Goal: Task Accomplishment & Management: Manage account settings

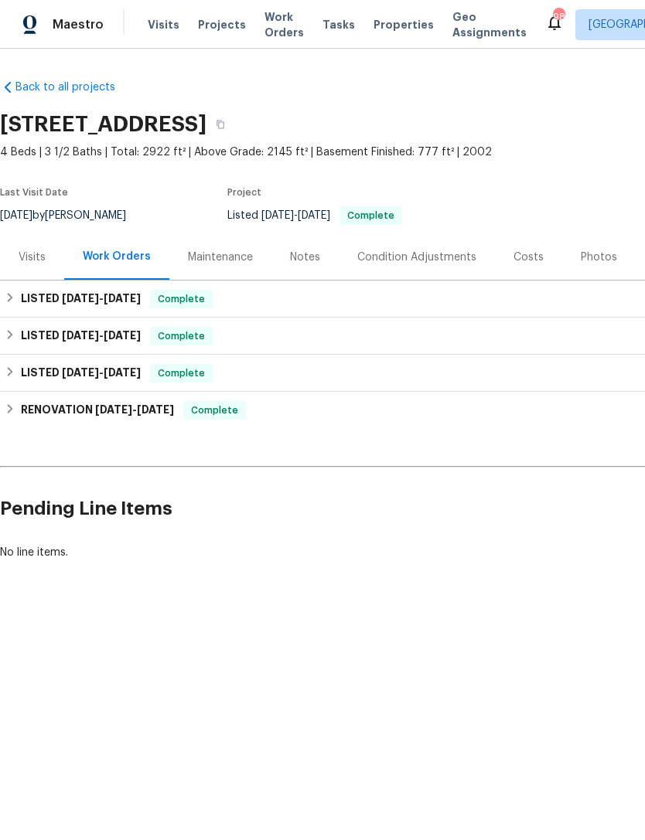
scroll to position [0, 229]
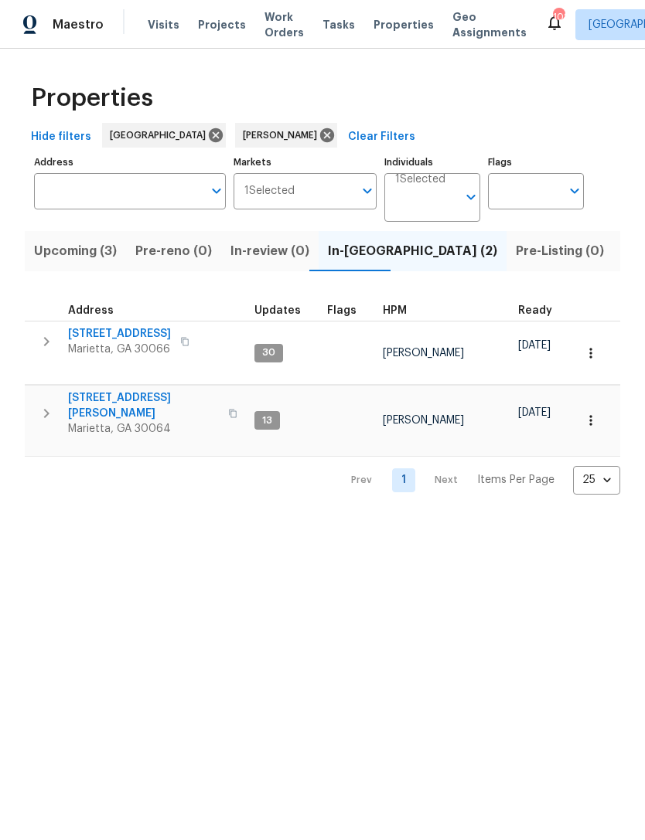
click at [87, 252] on span "Upcoming (3)" at bounding box center [75, 251] width 83 height 22
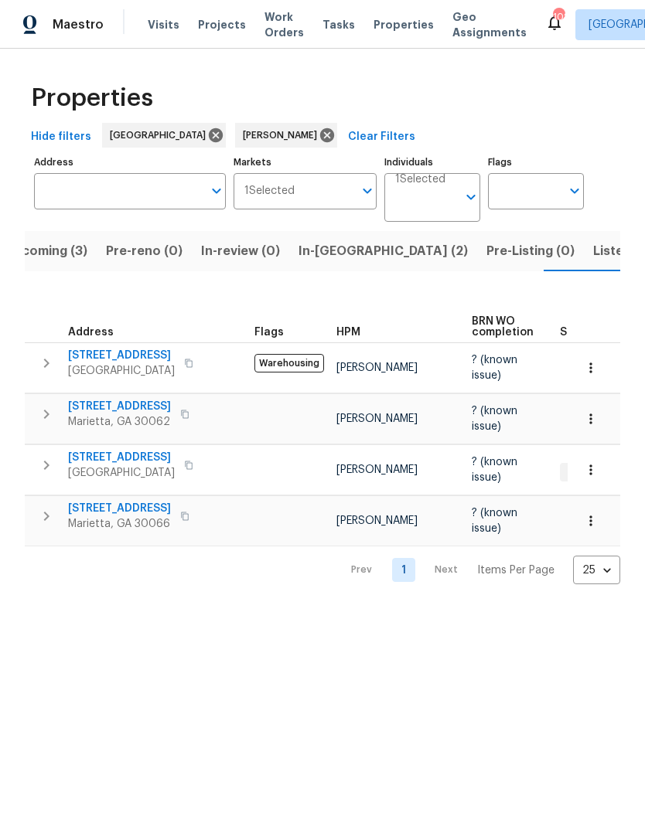
click at [156, 359] on span "4963 Arbor View Pkwy NW" at bounding box center [121, 355] width 107 height 15
click at [119, 456] on span "3824 Vineyards Lake Cir NW # U-16" at bounding box center [121, 457] width 107 height 15
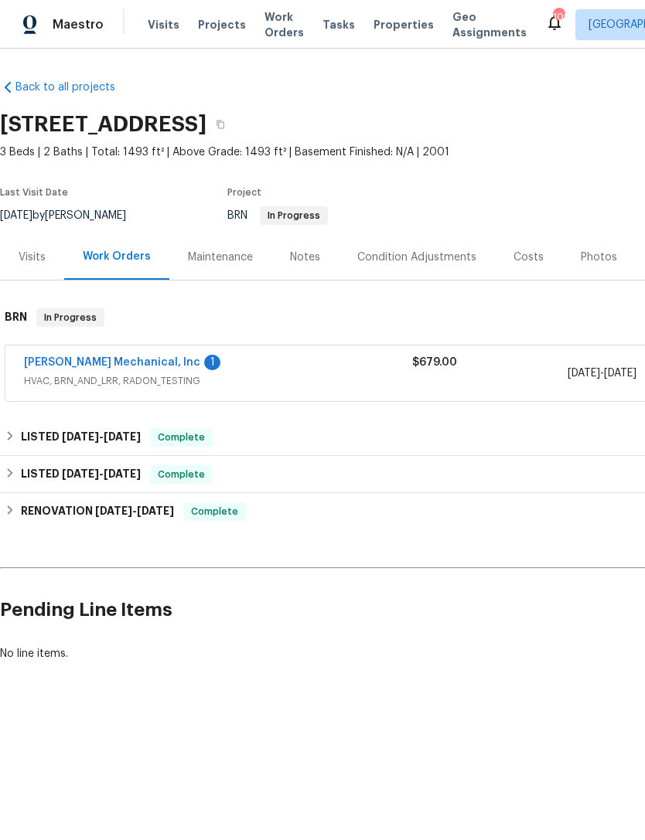
click at [40, 263] on div "Visits" at bounding box center [32, 257] width 27 height 15
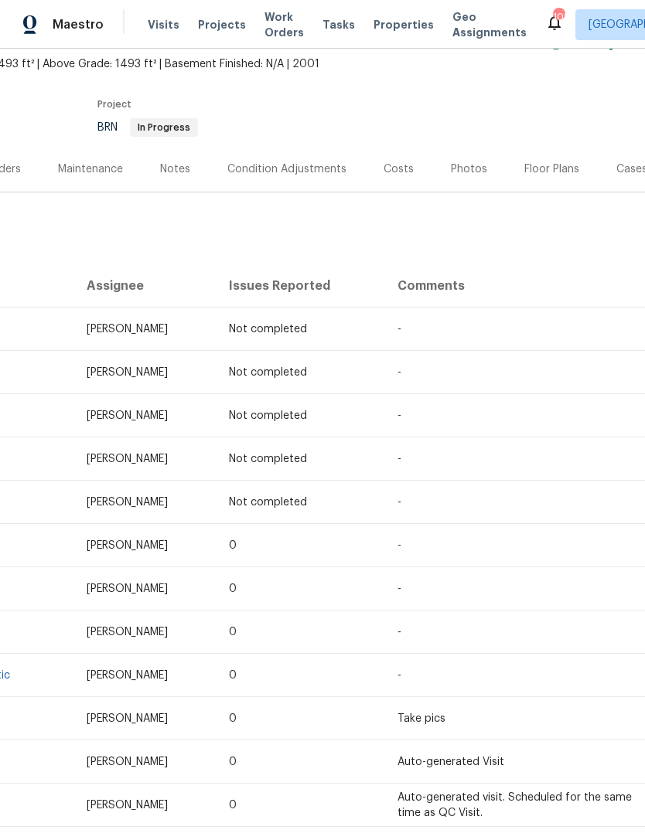
scroll to position [134, 18]
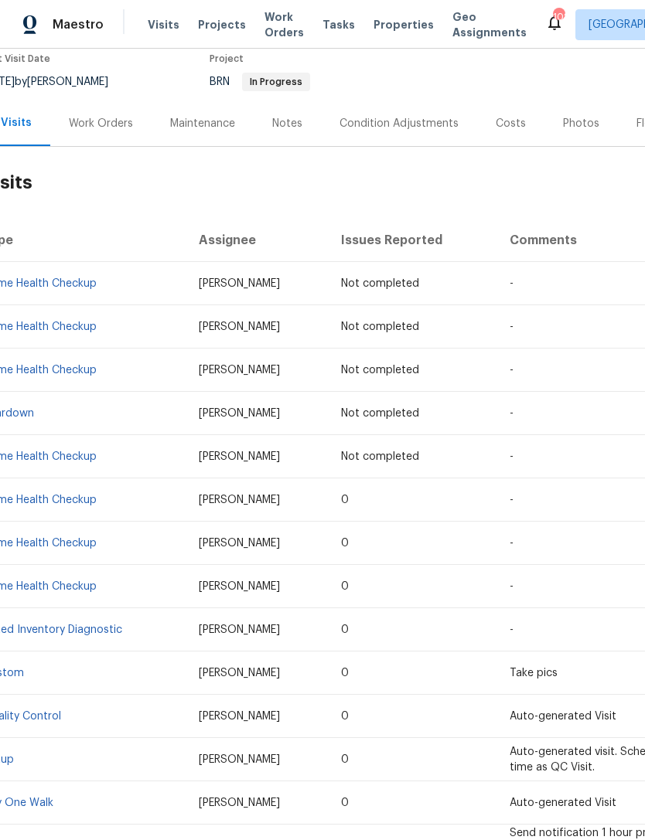
click at [150, 30] on span "Visits" at bounding box center [164, 24] width 32 height 15
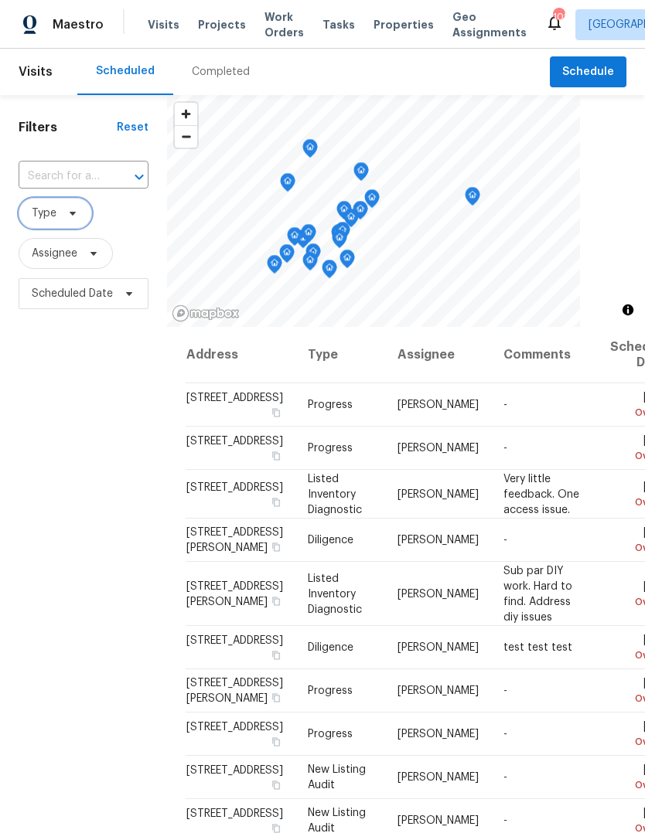
click at [73, 214] on icon at bounding box center [73, 214] width 6 height 4
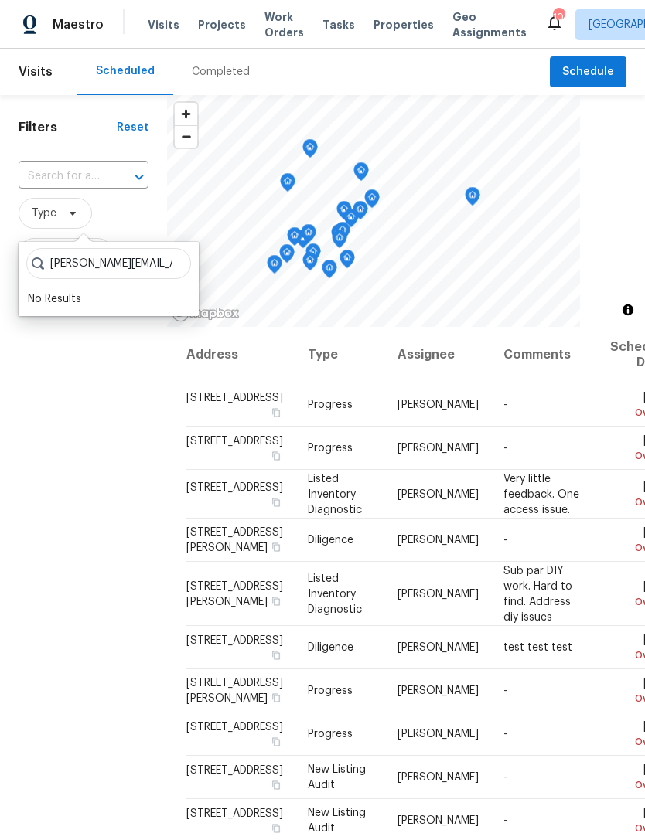
type input "Kenroy.hoilett@opendoor.com"
click at [600, 71] on span "Schedule" at bounding box center [588, 72] width 52 height 19
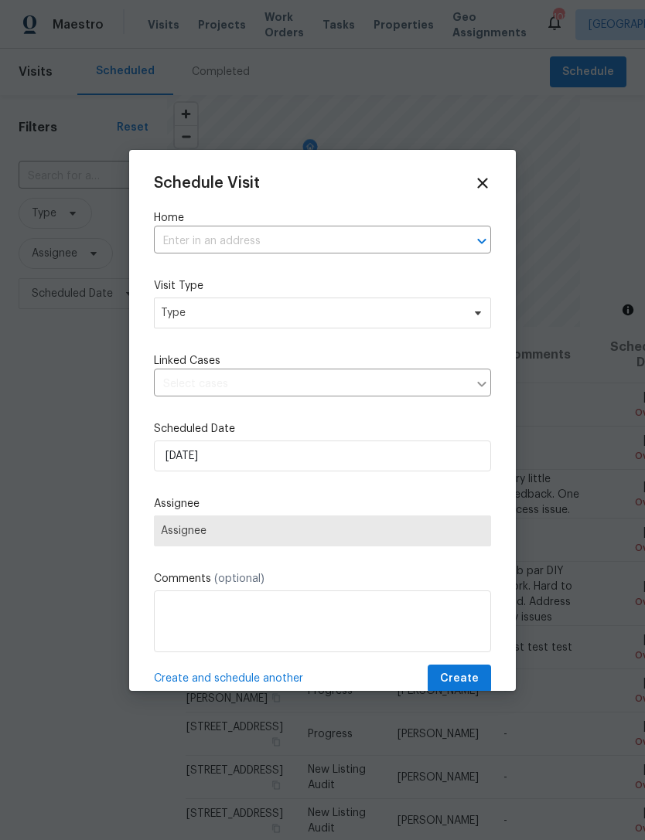
click at [441, 93] on div at bounding box center [322, 420] width 645 height 840
click at [477, 175] on icon at bounding box center [482, 183] width 17 height 17
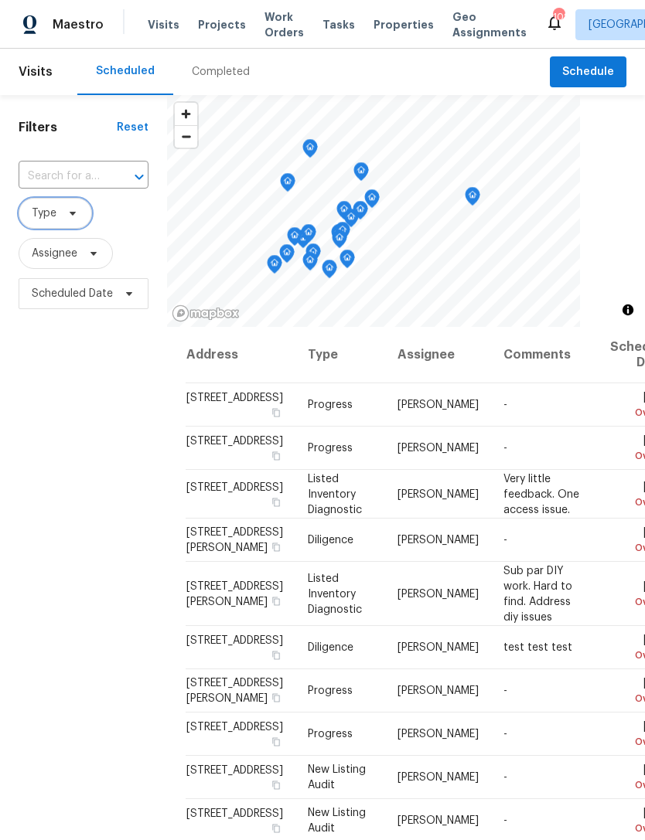
click at [72, 214] on icon at bounding box center [73, 214] width 6 height 4
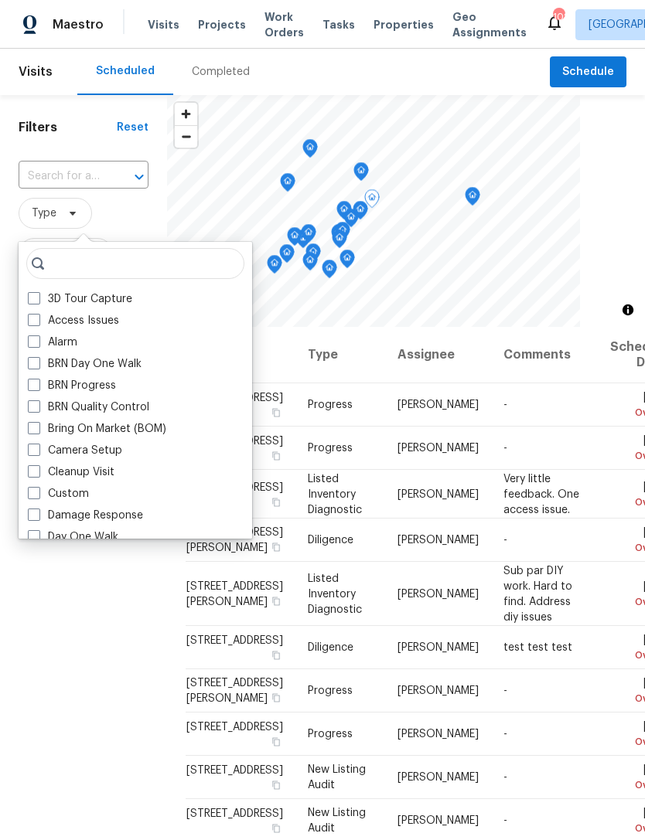
click at [139, 203] on span "Type" at bounding box center [84, 213] width 130 height 31
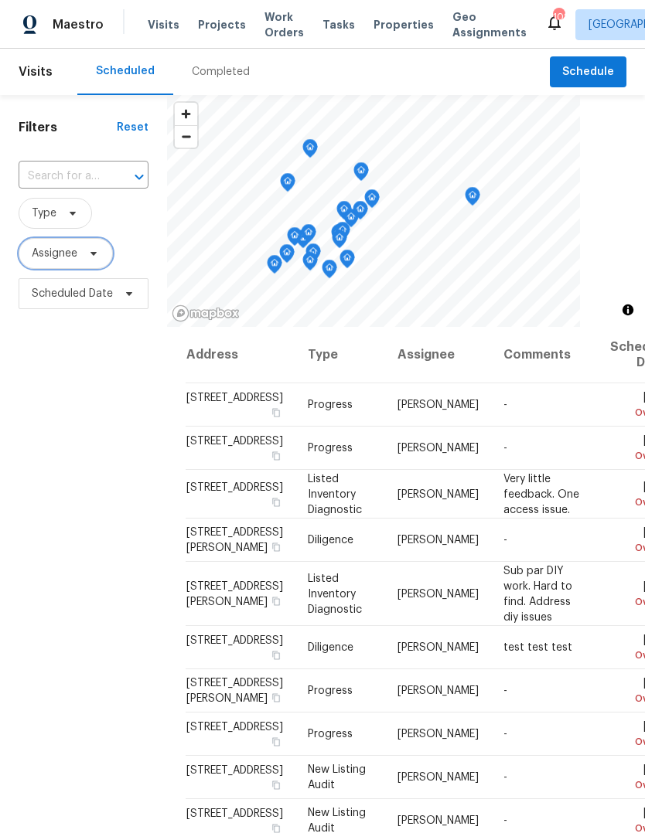
click at [83, 267] on span "Assignee" at bounding box center [66, 253] width 94 height 31
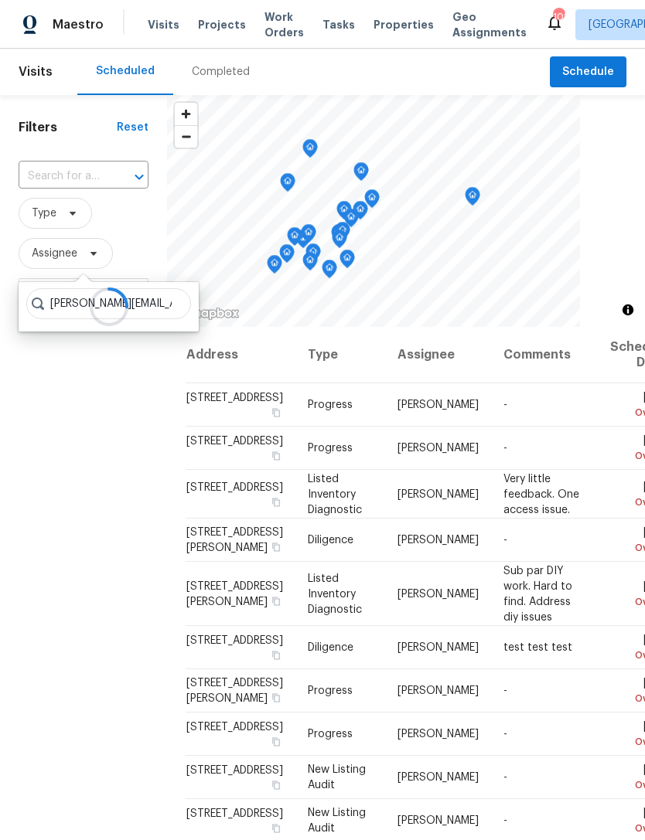
type input "Kenroy.hoilett@opendoor.com"
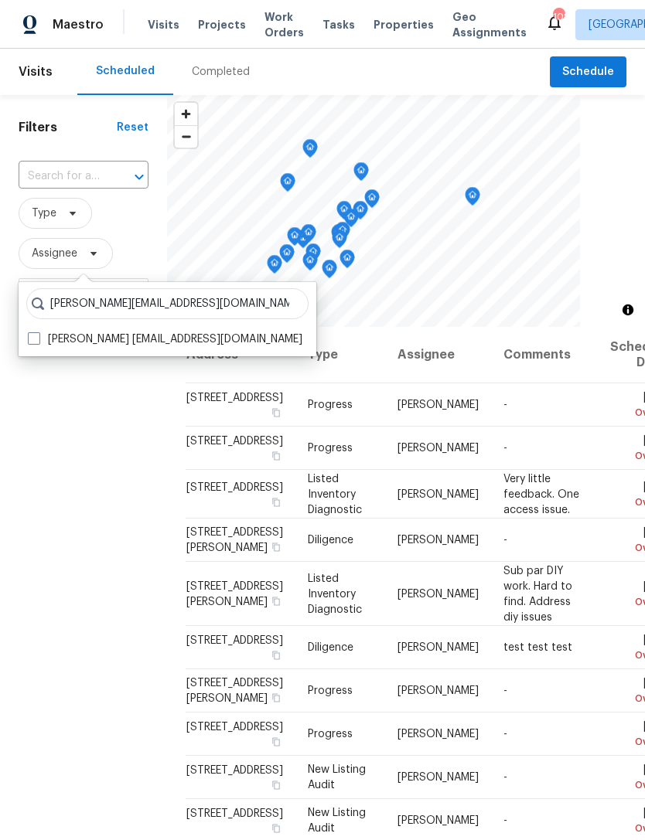
click at [33, 345] on label "Kenroy Hoilett kenroy.hoilett@opendoor.com" at bounding box center [165, 339] width 274 height 15
click at [33, 342] on input "Kenroy Hoilett kenroy.hoilett@opendoor.com" at bounding box center [33, 337] width 10 height 10
checkbox input "true"
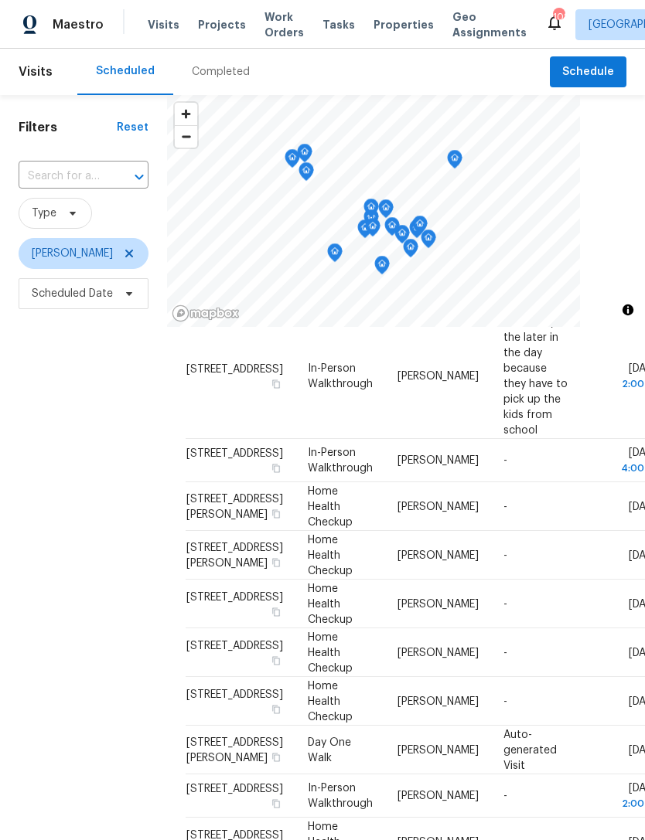
scroll to position [837, 0]
click at [0, 0] on div at bounding box center [0, 0] width 0 height 0
click at [0, 0] on icon at bounding box center [0, 0] width 0 height 0
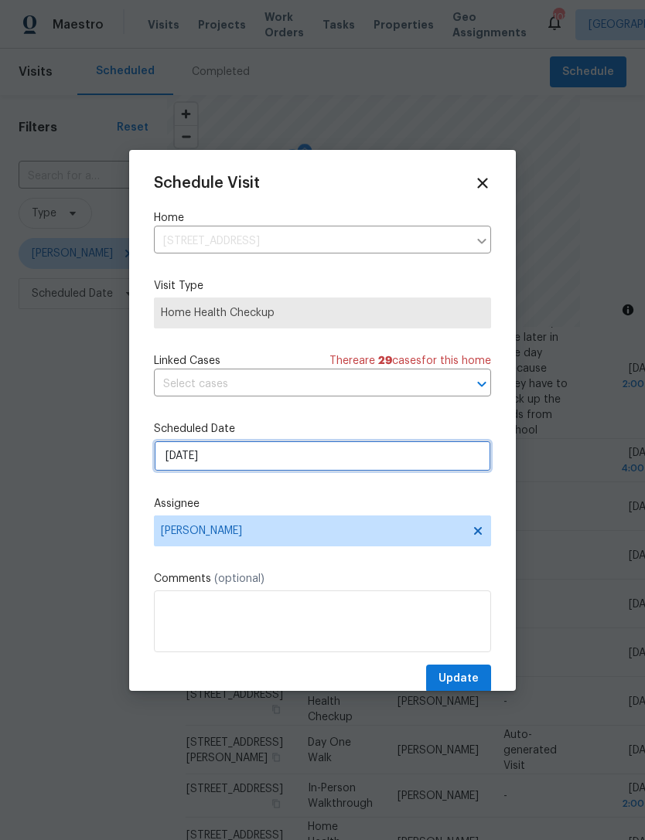
click at [258, 461] on input "[DATE]" at bounding box center [322, 456] width 337 height 31
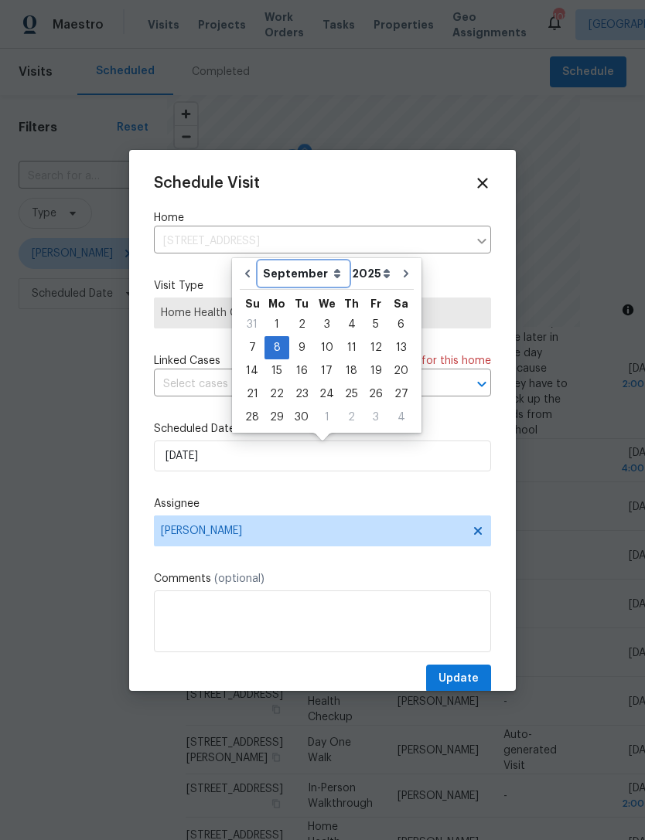
click at [322, 276] on select "August September October November December" at bounding box center [303, 273] width 89 height 23
select select "7"
type input "[DATE]"
select select "7"
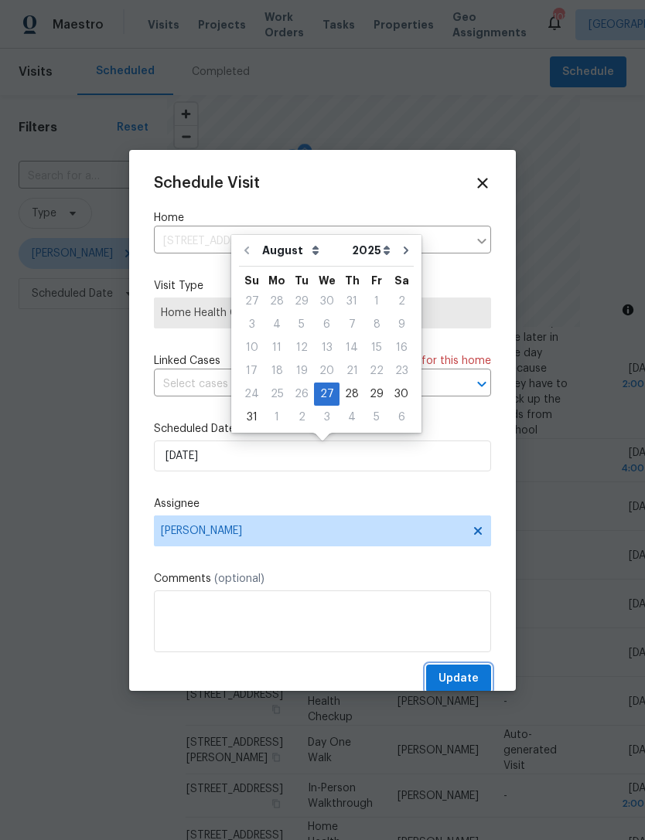
click at [462, 684] on span "Update" at bounding box center [458, 678] width 40 height 19
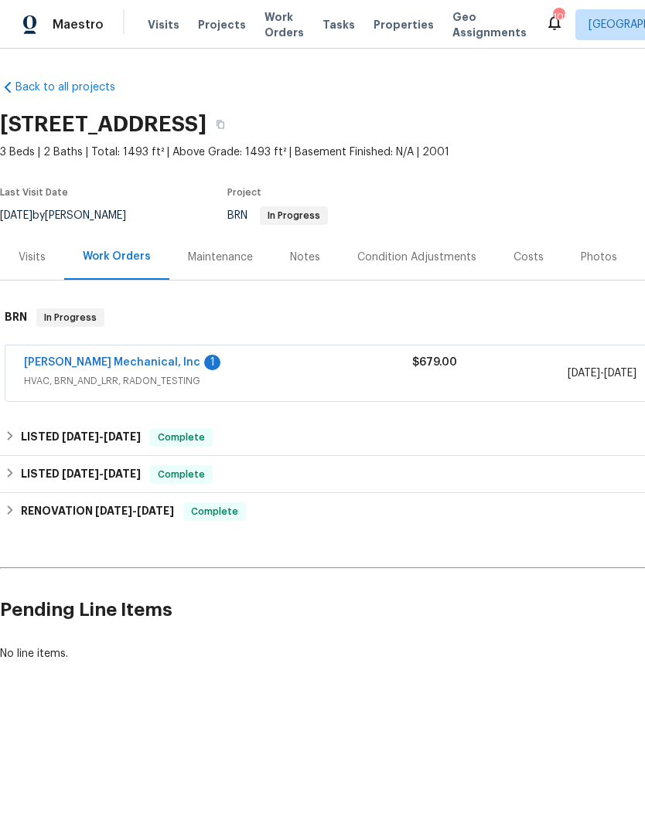
click at [218, 369] on div "[PERSON_NAME] Mechanical, Inc 1" at bounding box center [218, 364] width 388 height 19
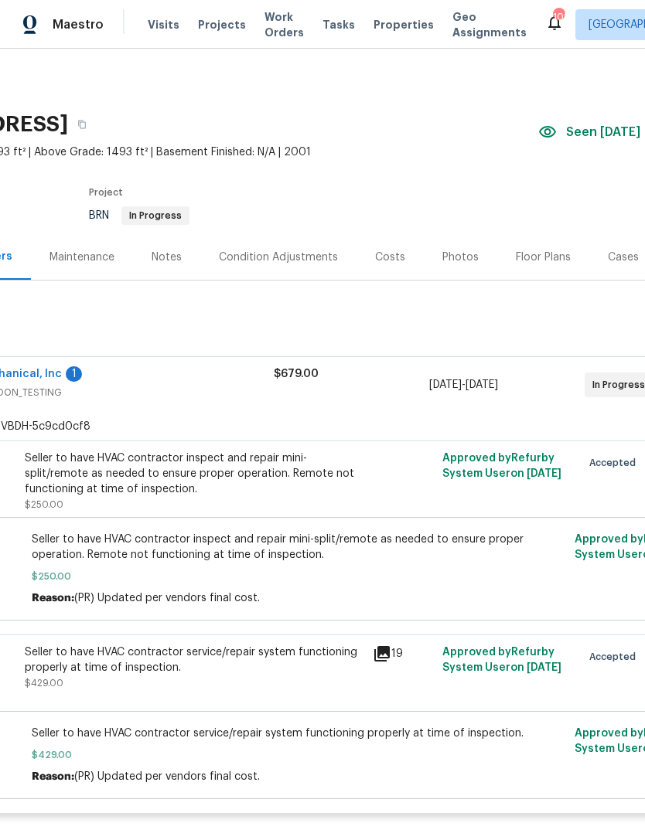
scroll to position [0, 139]
click at [179, 262] on div "Notes" at bounding box center [165, 257] width 67 height 46
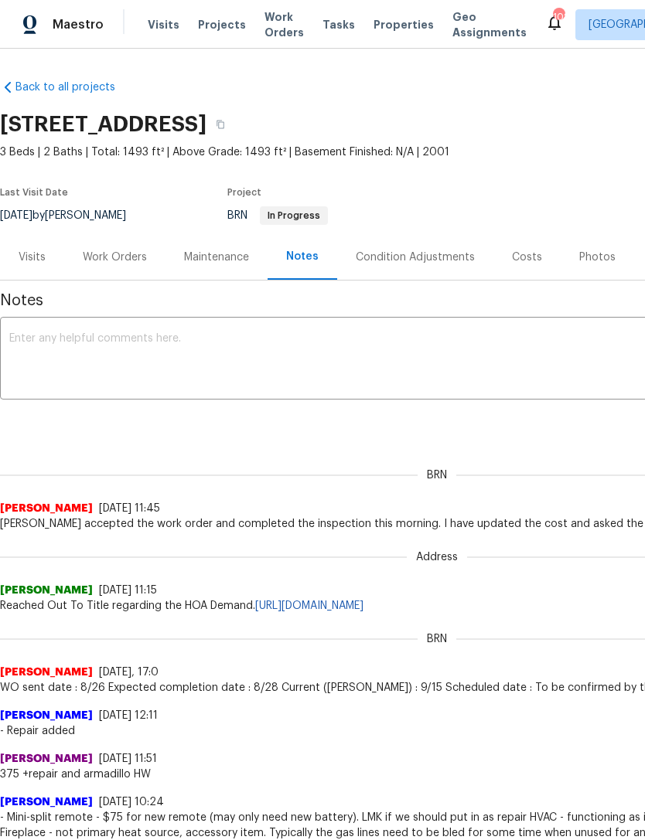
click at [29, 255] on div "Visits" at bounding box center [32, 257] width 27 height 15
